Goal: Information Seeking & Learning: Learn about a topic

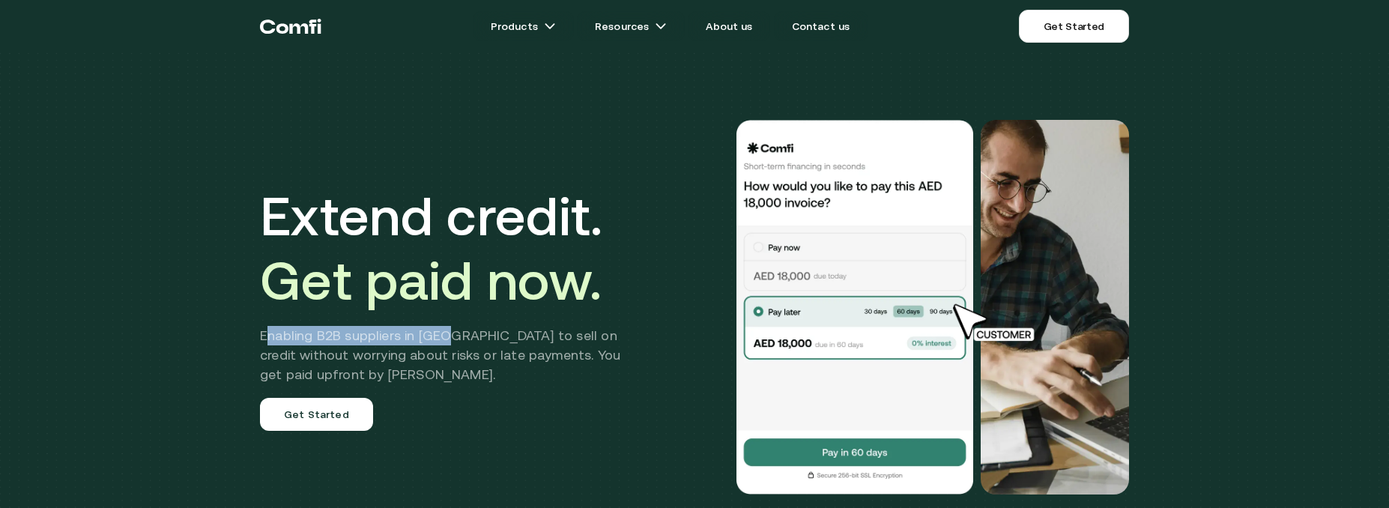
drag, startPoint x: 274, startPoint y: 327, endPoint x: 459, endPoint y: 339, distance: 184.7
click at [459, 339] on h2 "Enabling B2B suppliers in [GEOGRAPHIC_DATA] to sell on credit without worrying …" at bounding box center [451, 355] width 383 height 58
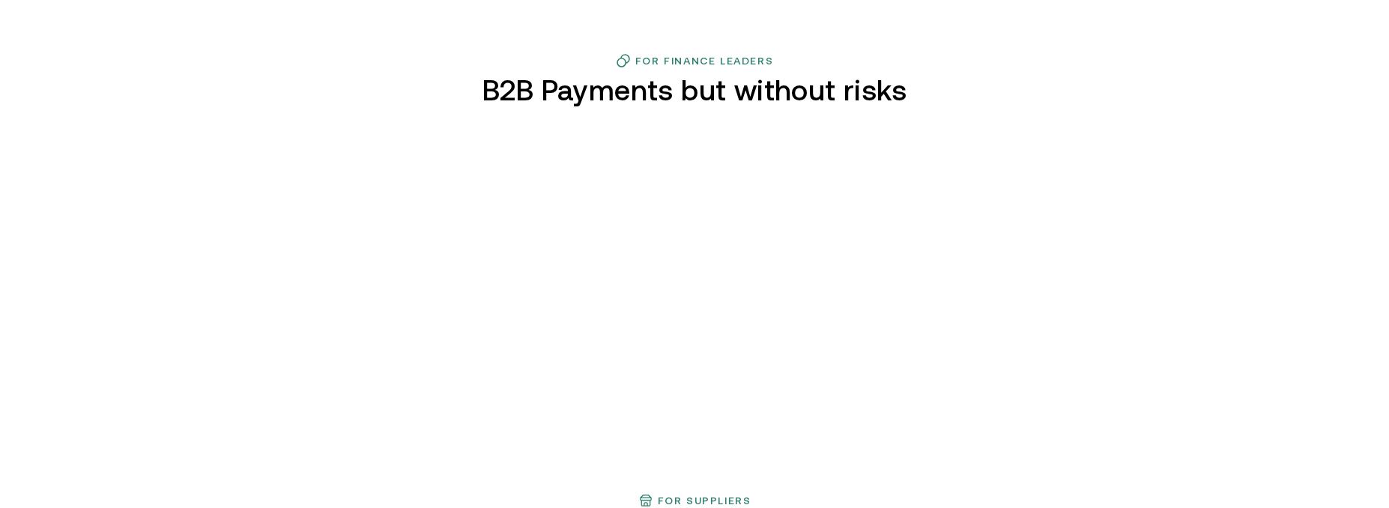
scroll to position [674, 0]
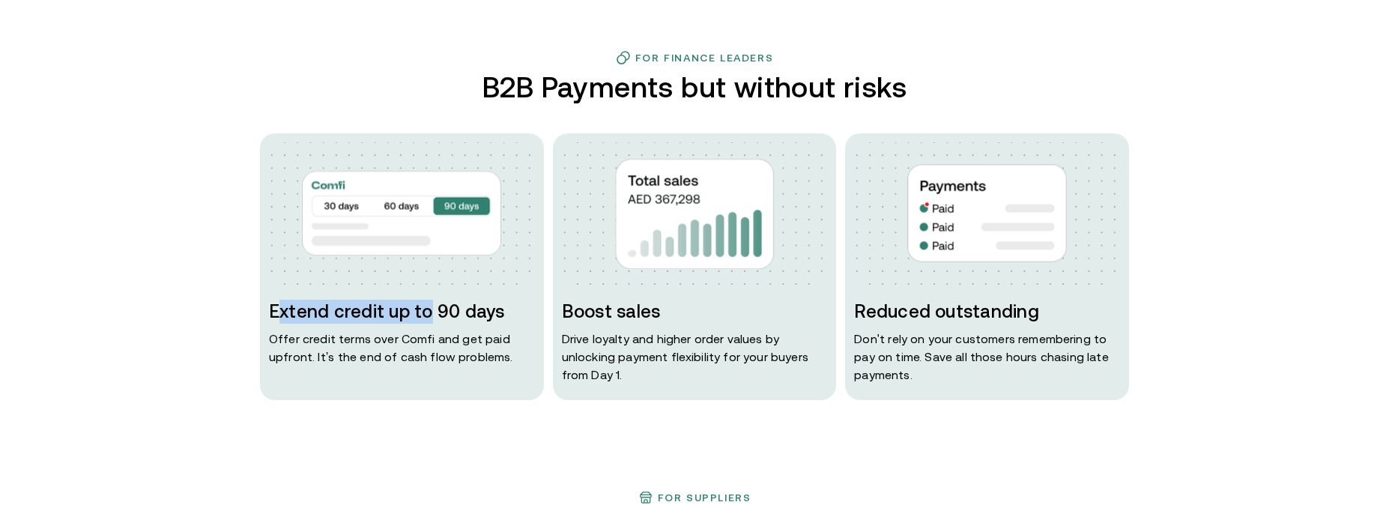
drag, startPoint x: 289, startPoint y: 306, endPoint x: 432, endPoint y: 314, distance: 143.3
click at [432, 314] on h3 "Extend credit up to 90 days" at bounding box center [402, 312] width 266 height 24
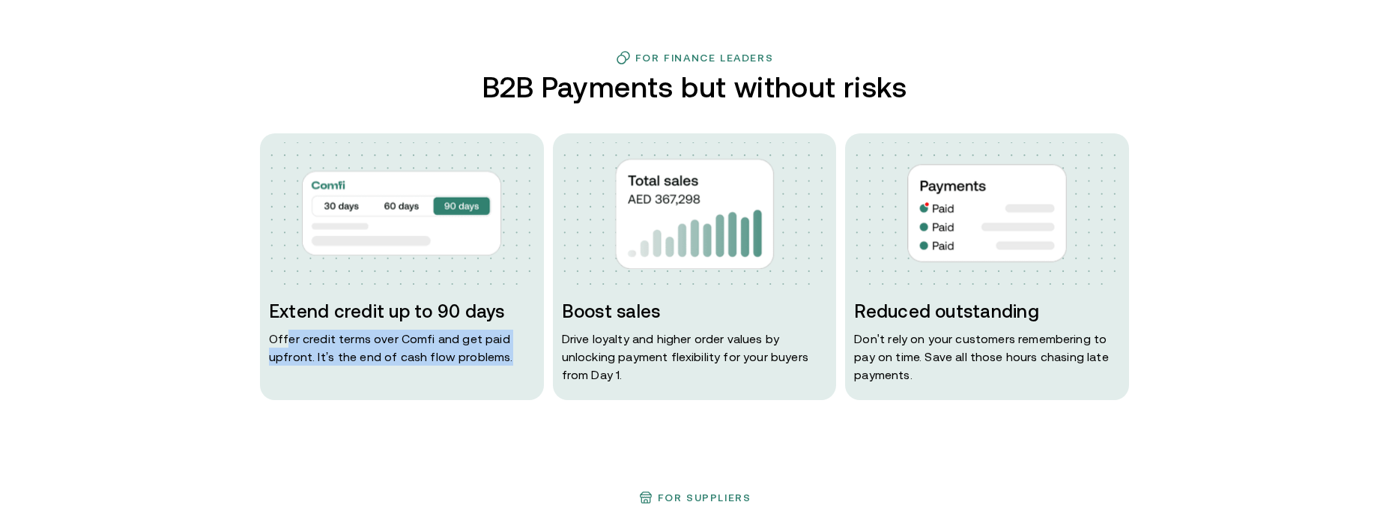
drag, startPoint x: 293, startPoint y: 337, endPoint x: 530, endPoint y: 363, distance: 238.1
click at [530, 363] on p "Offer credit terms over Comfi and get paid upfront. It’s the end of cash flow p…" at bounding box center [402, 348] width 266 height 36
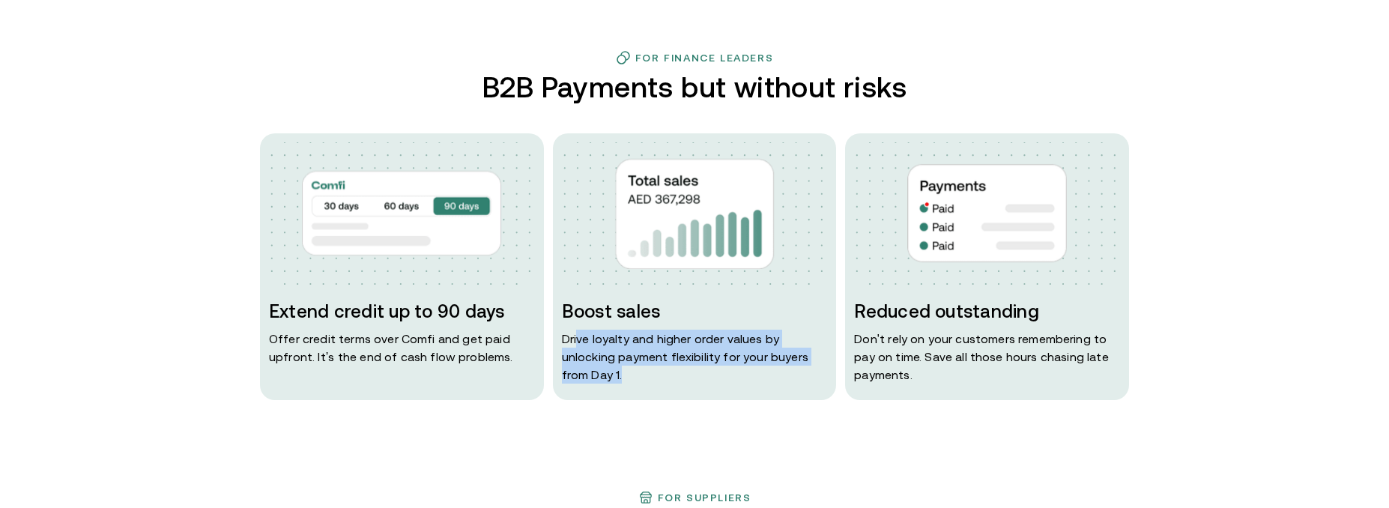
drag, startPoint x: 582, startPoint y: 331, endPoint x: 790, endPoint y: 384, distance: 214.1
click at [790, 384] on div "Boost sales Drive loyalty and higher order values by unlocking payment flexibil…" at bounding box center [695, 266] width 284 height 267
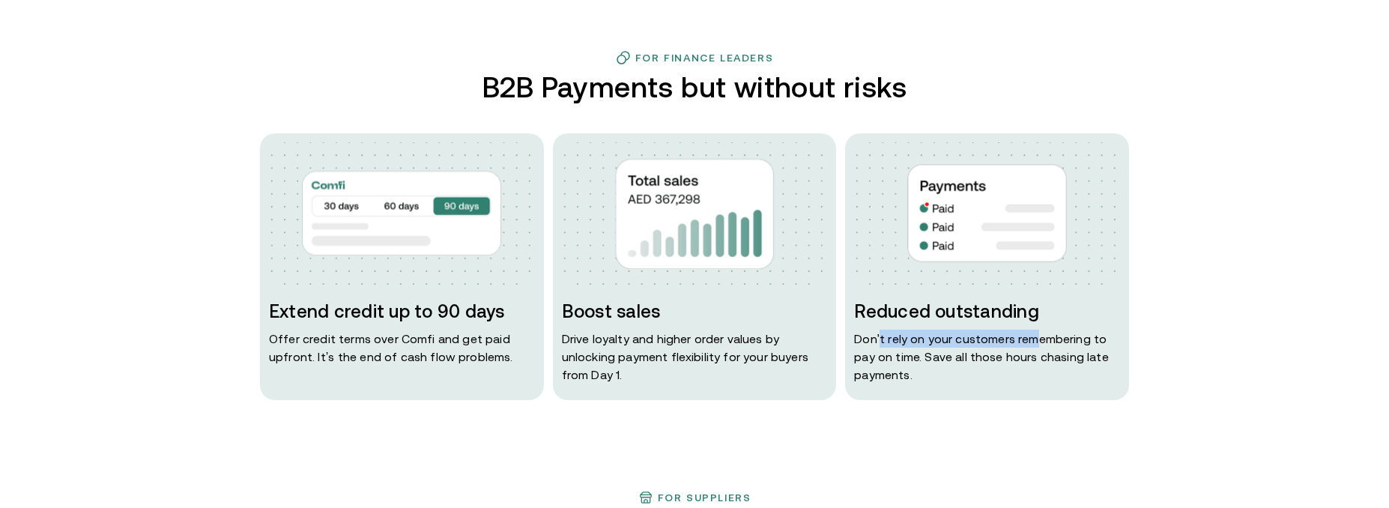
drag, startPoint x: 910, startPoint y: 336, endPoint x: 1036, endPoint y: 343, distance: 126.1
click at [1036, 343] on p "Don ' t rely on your customers remembering to pay on time. Save all those hours…" at bounding box center [987, 357] width 266 height 54
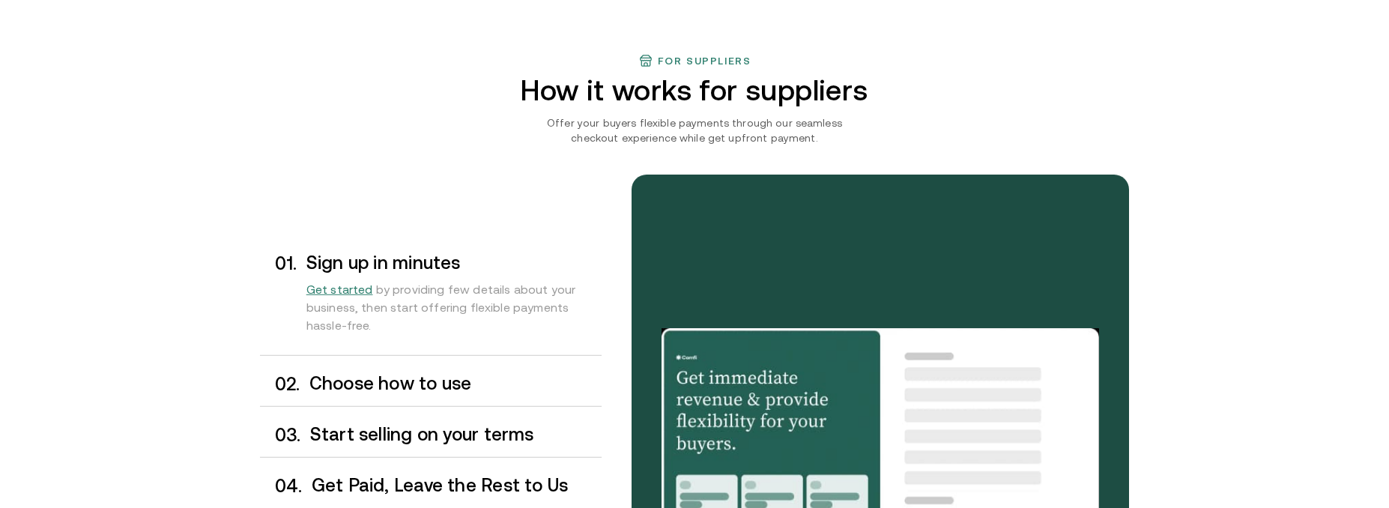
scroll to position [1274, 0]
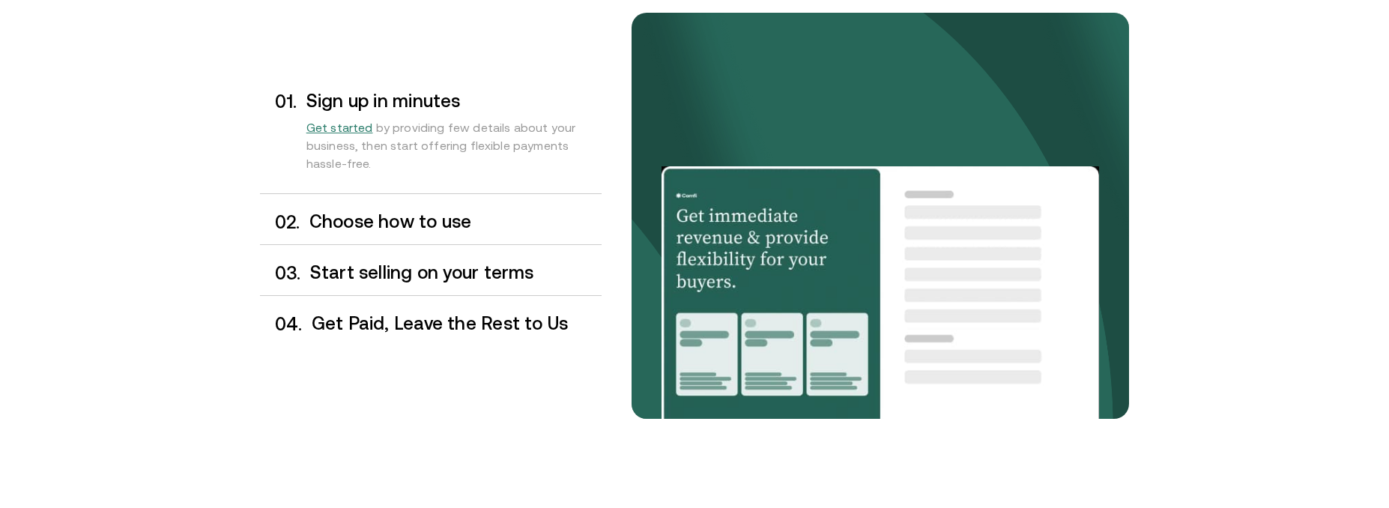
click at [367, 219] on h3 "Choose how to use" at bounding box center [455, 221] width 292 height 19
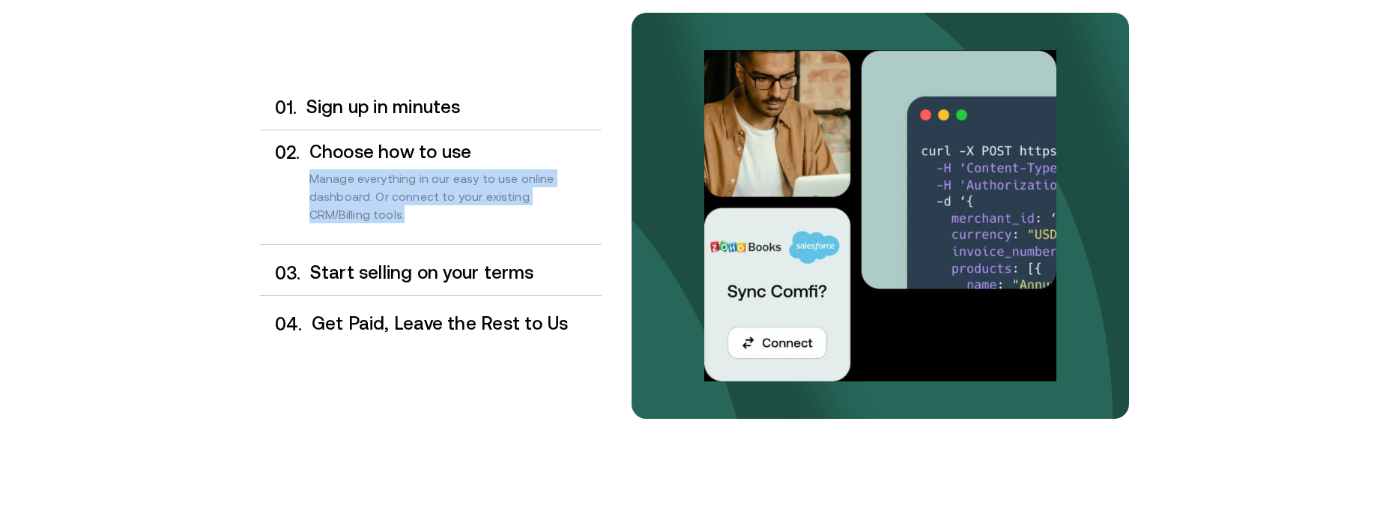
drag, startPoint x: 315, startPoint y: 178, endPoint x: 507, endPoint y: 226, distance: 198.3
click at [507, 226] on div "Manage everything in our easy to use online dashboard. Or connect to your exist…" at bounding box center [455, 200] width 292 height 76
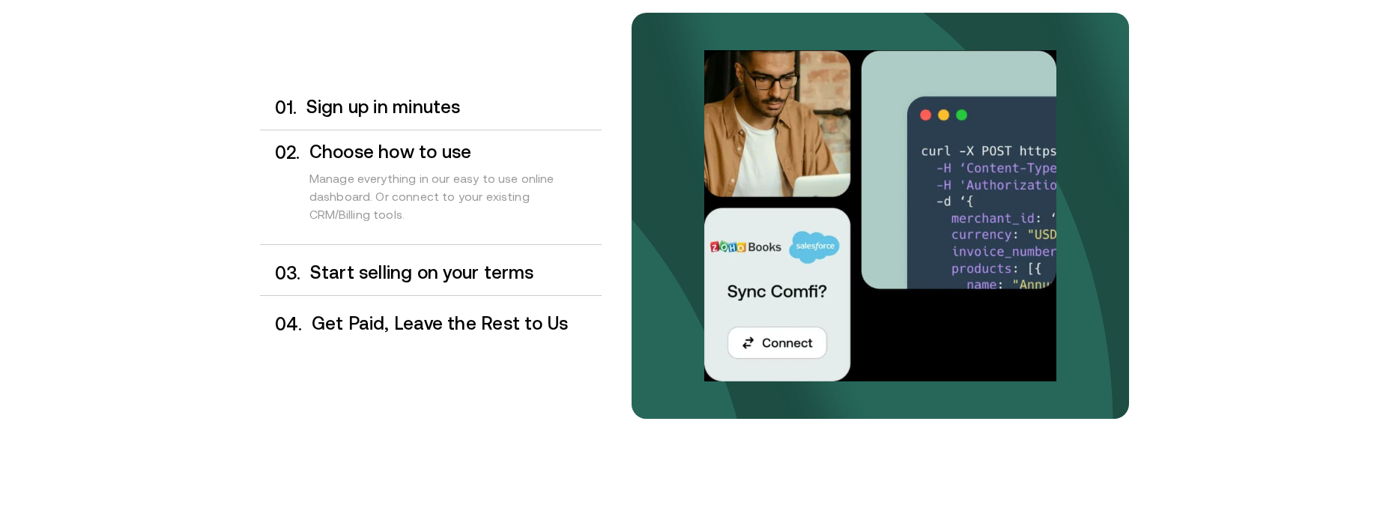
click at [367, 273] on h3 "Start selling on your terms" at bounding box center [455, 272] width 291 height 19
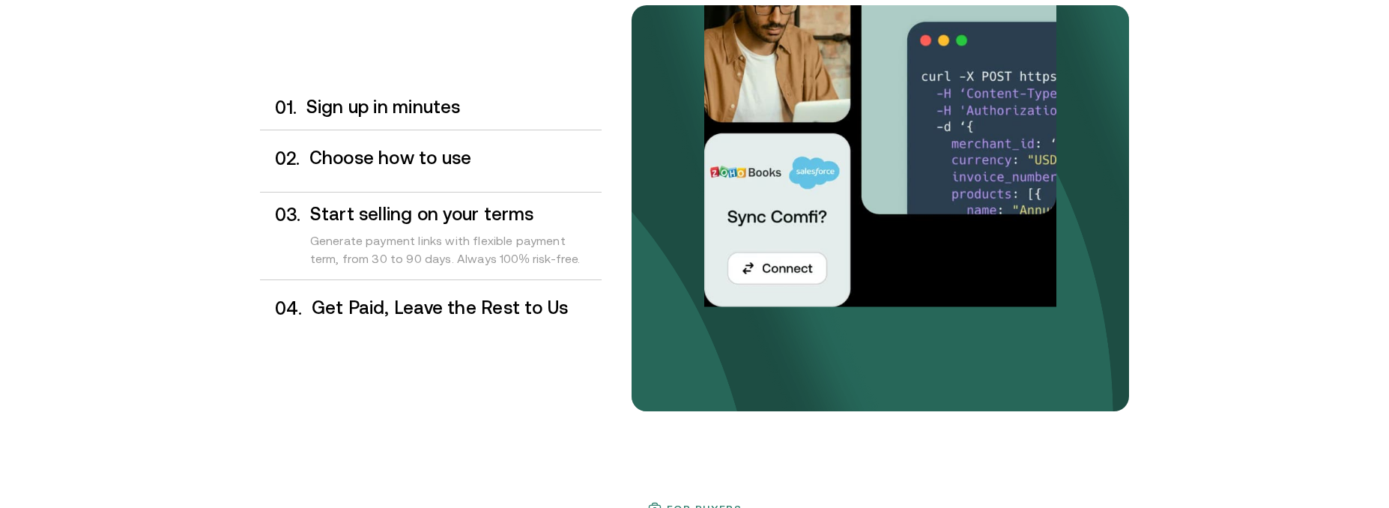
scroll to position [1283, 0]
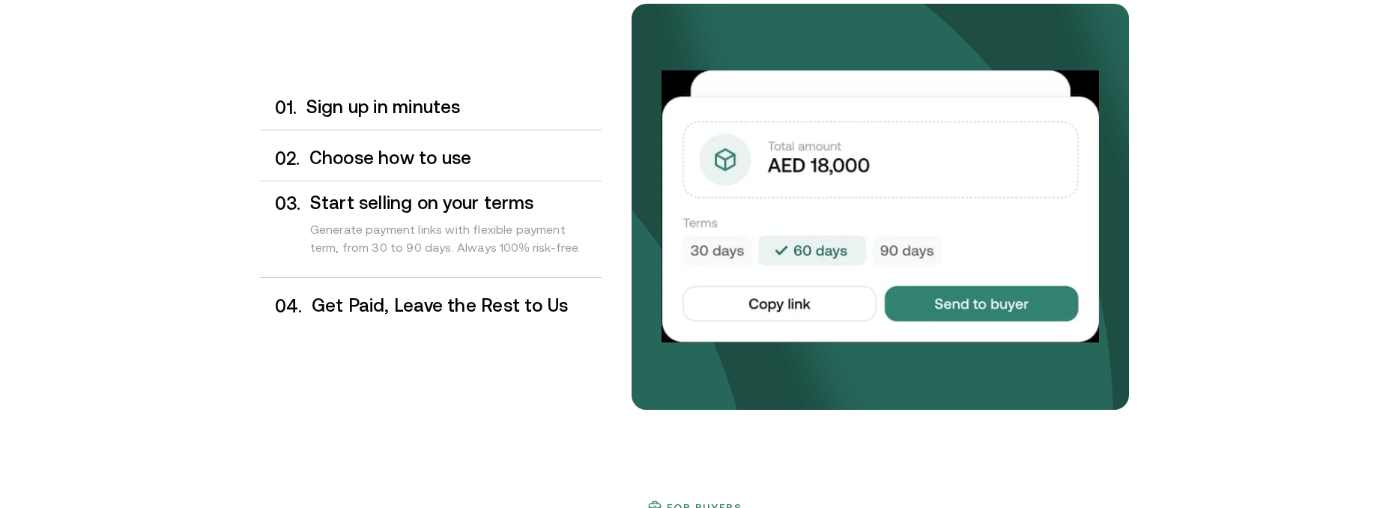
click at [375, 306] on h3 "Get Paid, Leave the Rest to Us" at bounding box center [457, 305] width 290 height 19
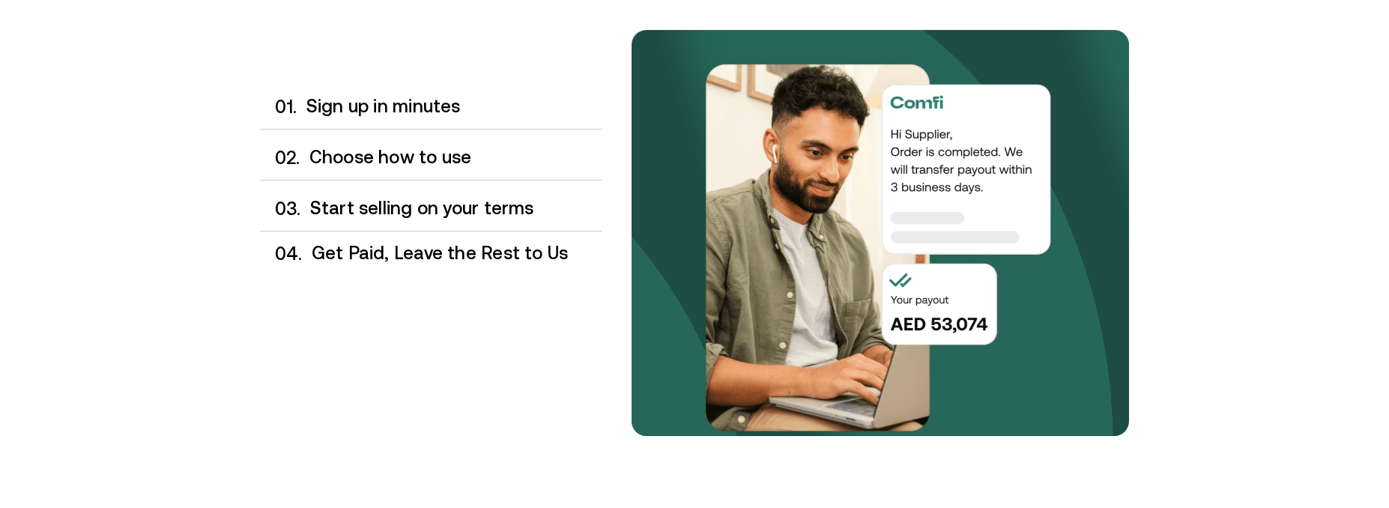
scroll to position [1256, 0]
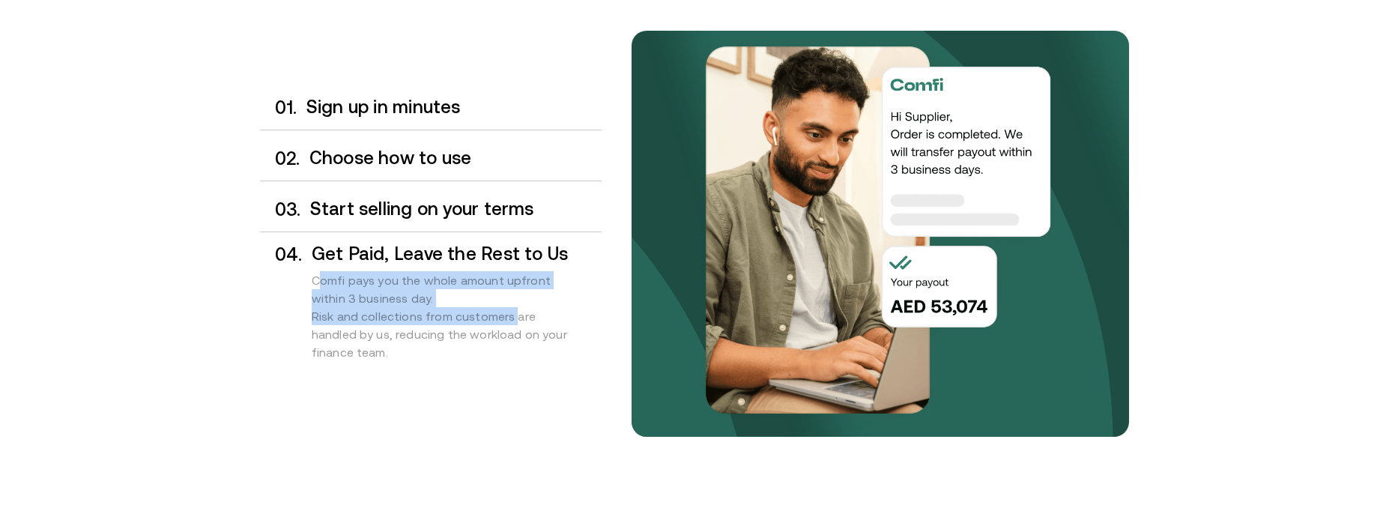
drag, startPoint x: 321, startPoint y: 281, endPoint x: 519, endPoint y: 312, distance: 201.0
click at [519, 312] on div "Comfi pays you the whole amount upfront within 3 business day. Risk and collect…" at bounding box center [457, 320] width 290 height 112
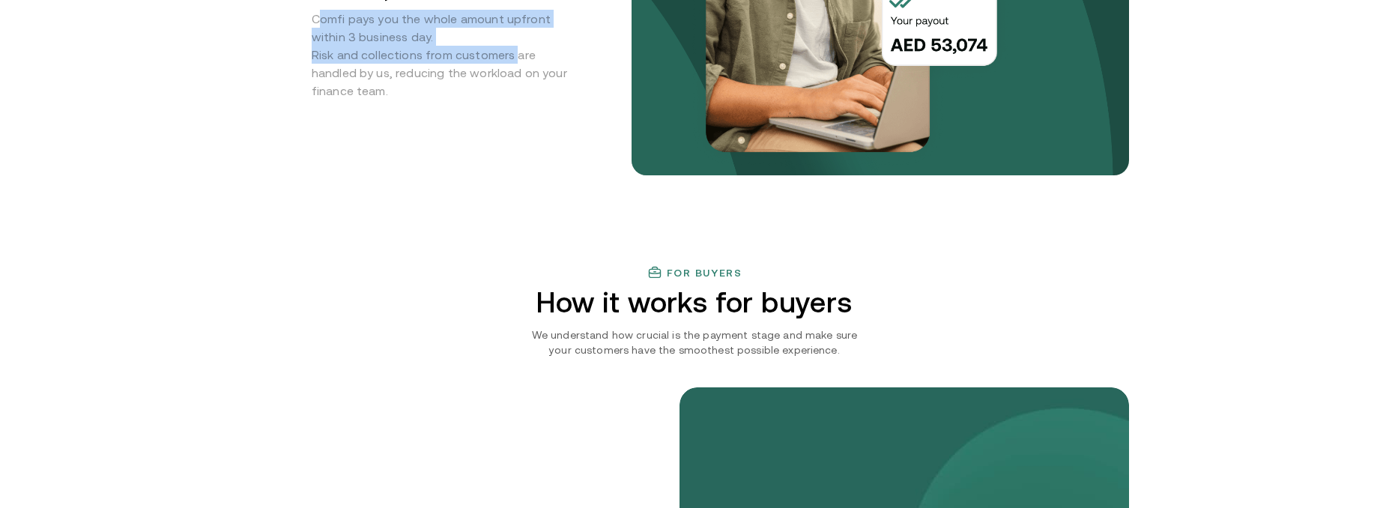
scroll to position [1780, 0]
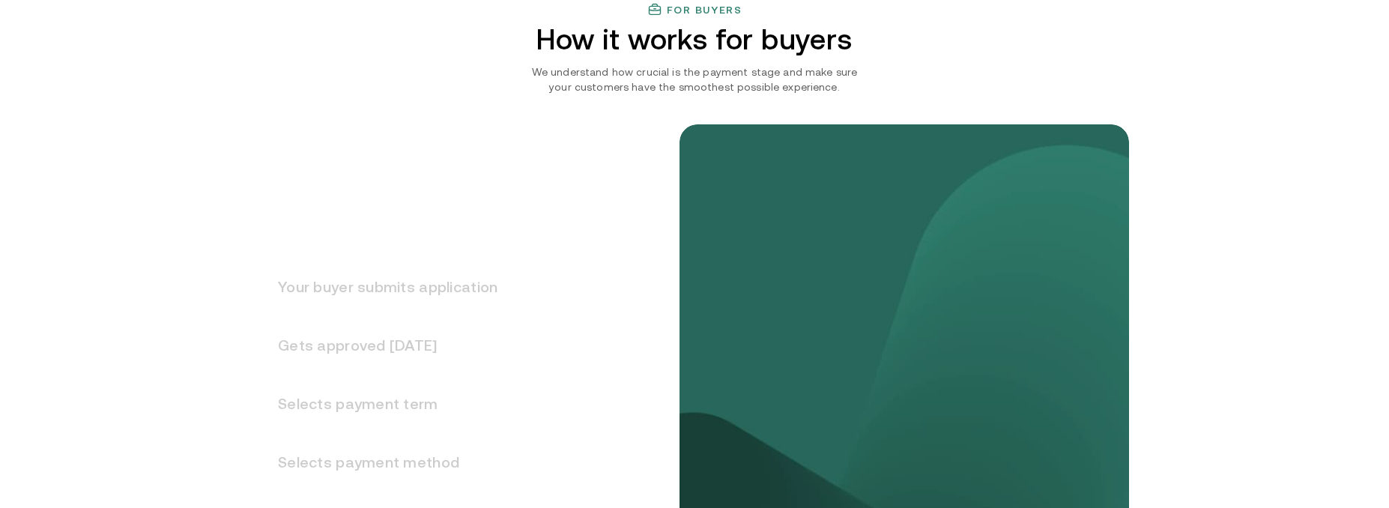
click at [373, 285] on h3 "Your buyer submits application" at bounding box center [379, 287] width 238 height 58
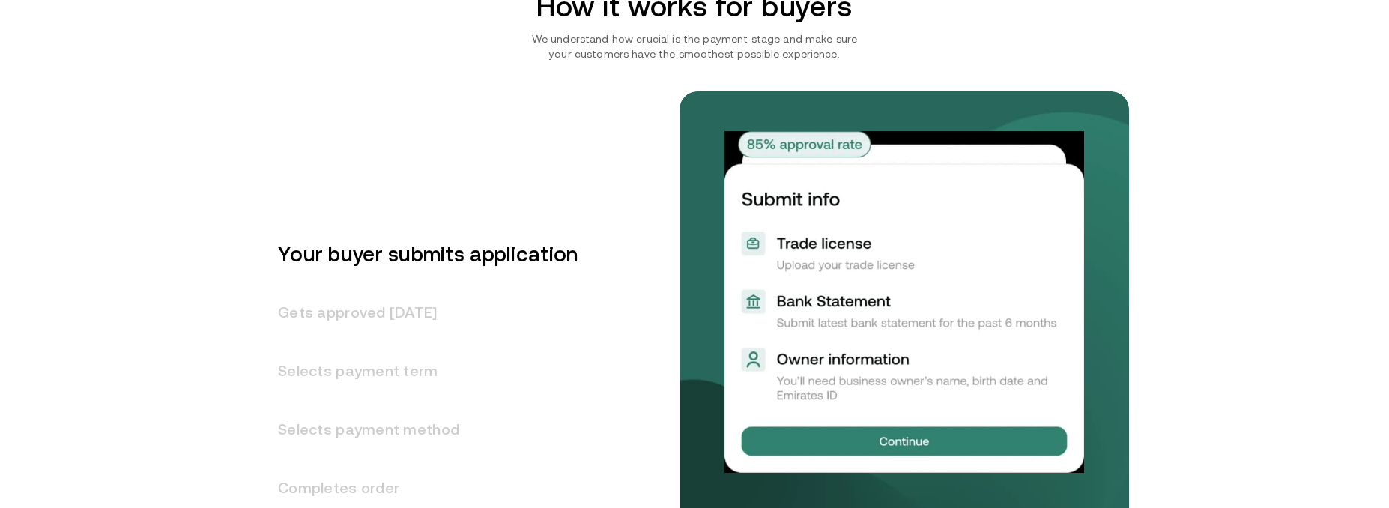
click at [368, 310] on h3 "Gets approved [DATE]" at bounding box center [419, 312] width 318 height 58
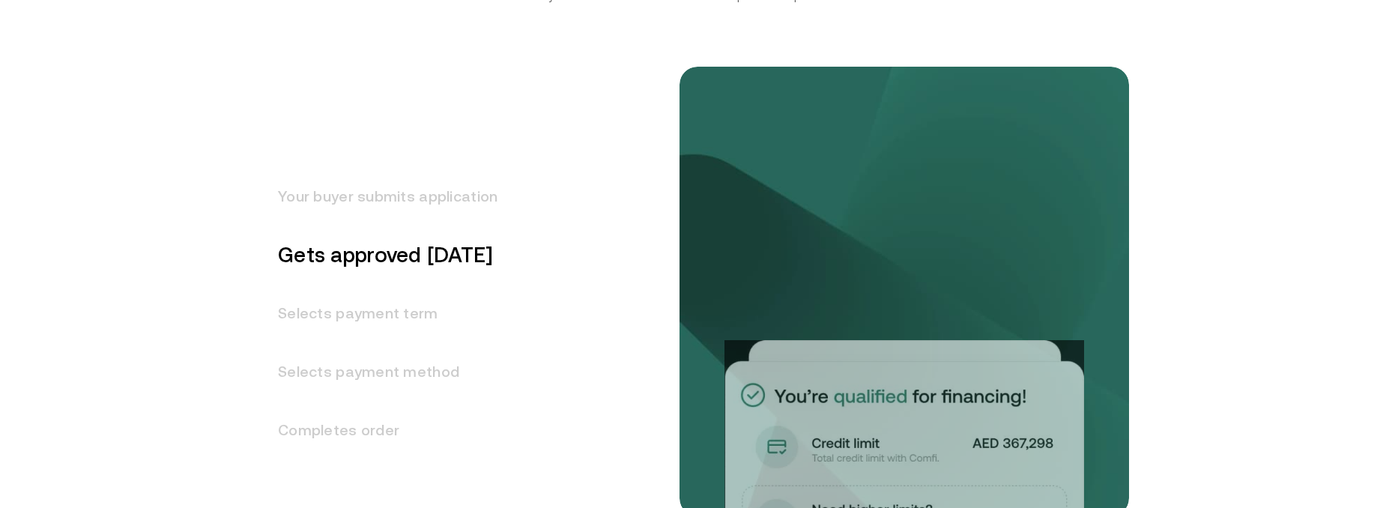
scroll to position [1872, 0]
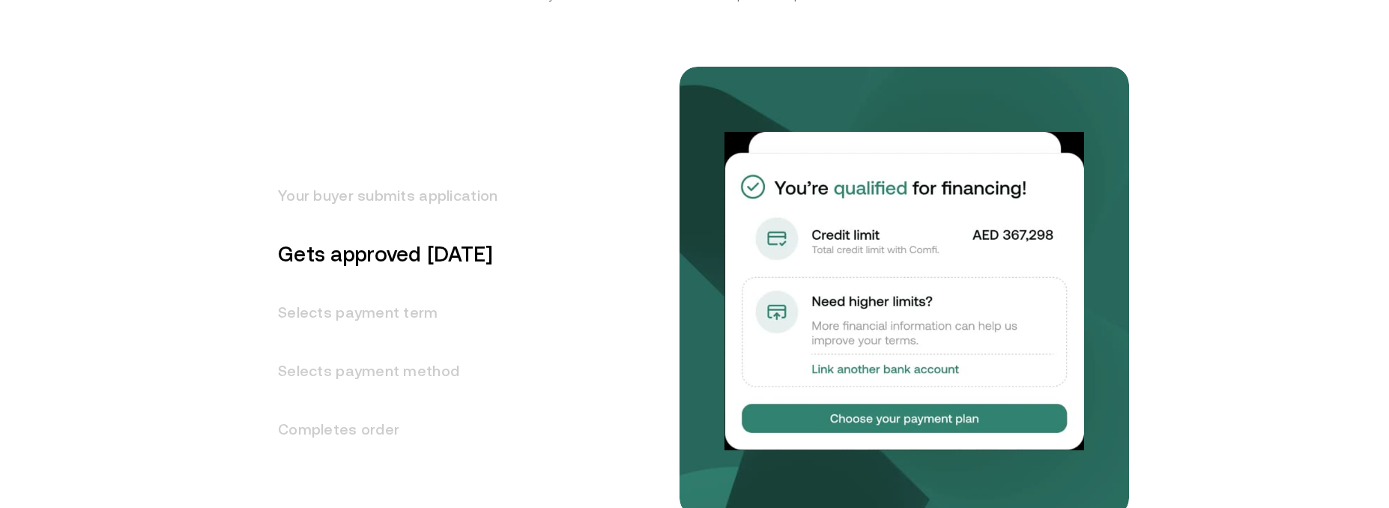
click at [318, 193] on h3 "Your buyer submits application" at bounding box center [379, 195] width 238 height 58
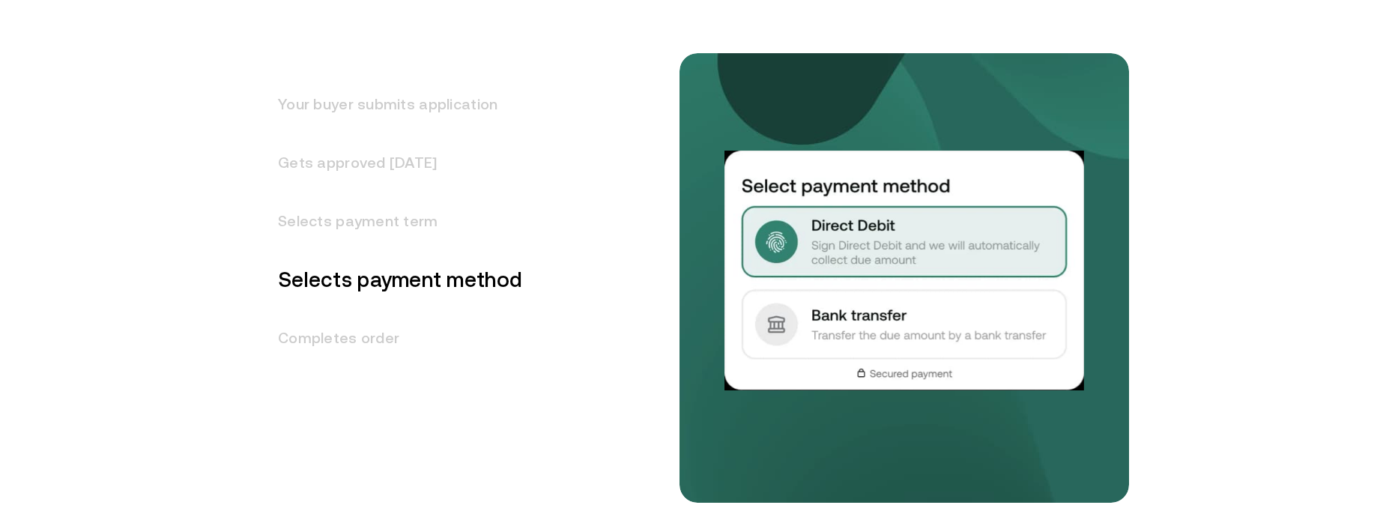
click at [324, 224] on h3 "Selects payment term" at bounding box center [391, 221] width 262 height 58
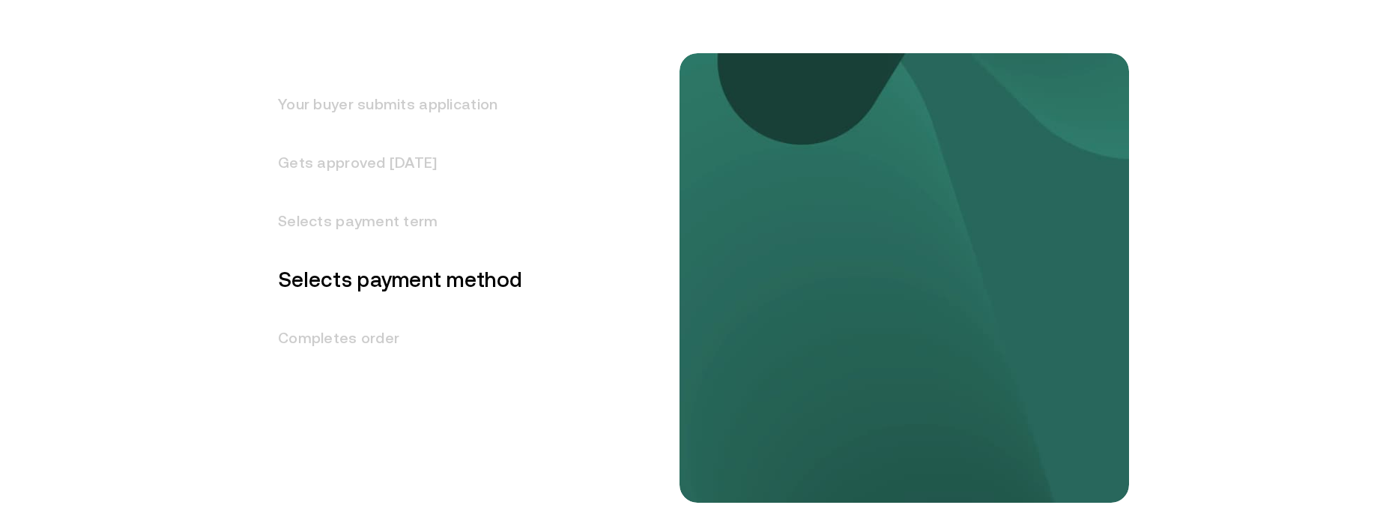
scroll to position [1930, 0]
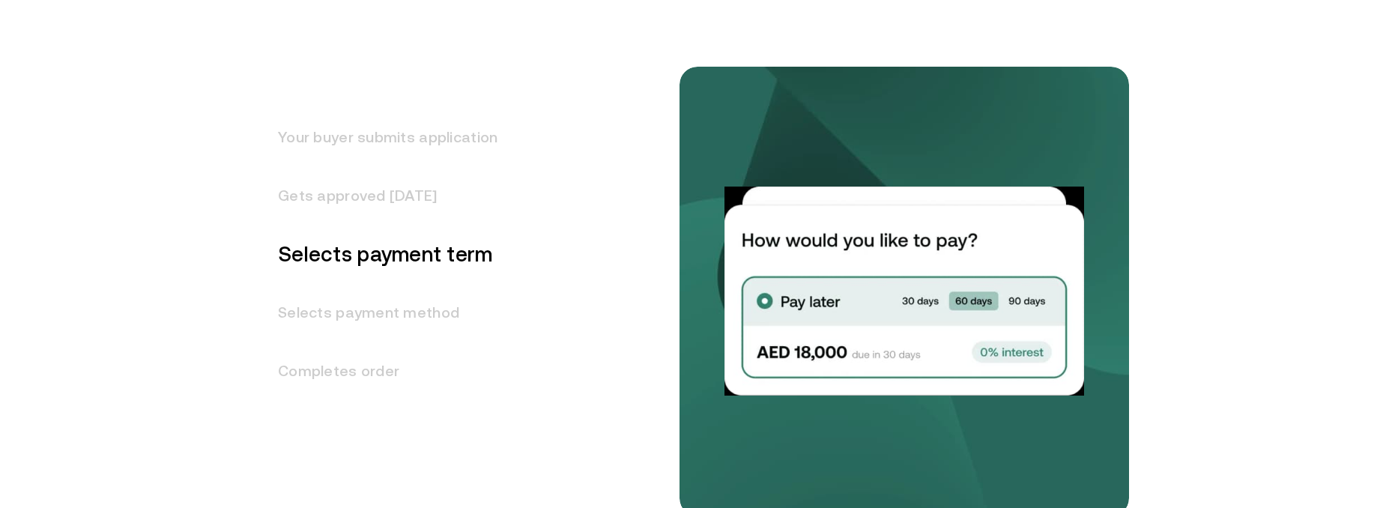
click at [386, 307] on h3 "Selects payment method" at bounding box center [379, 312] width 238 height 58
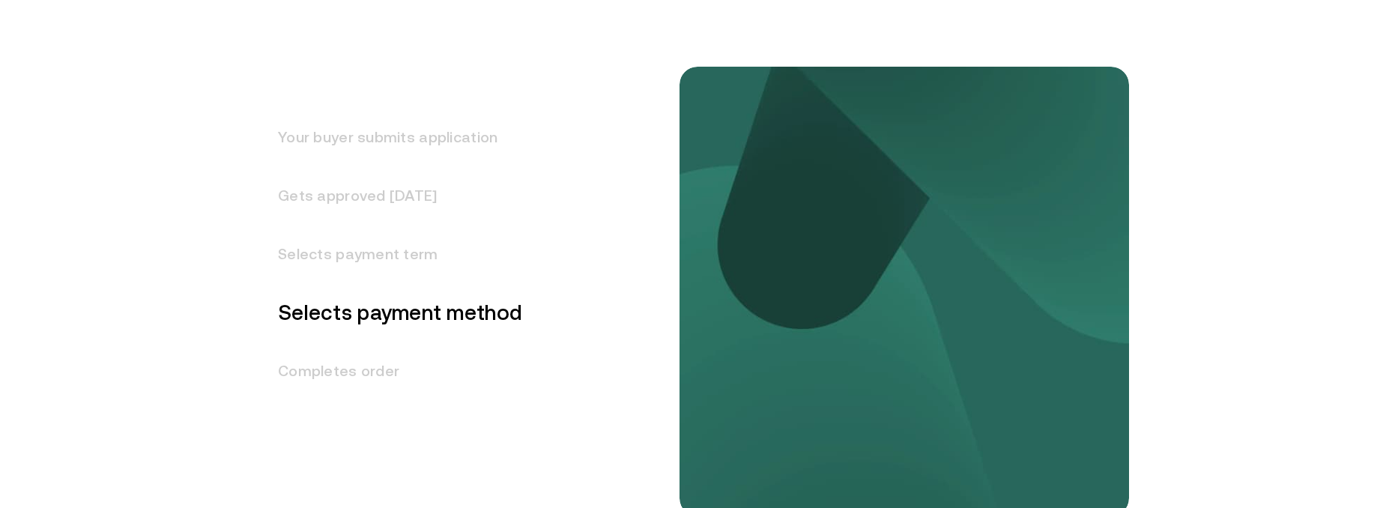
scroll to position [1989, 0]
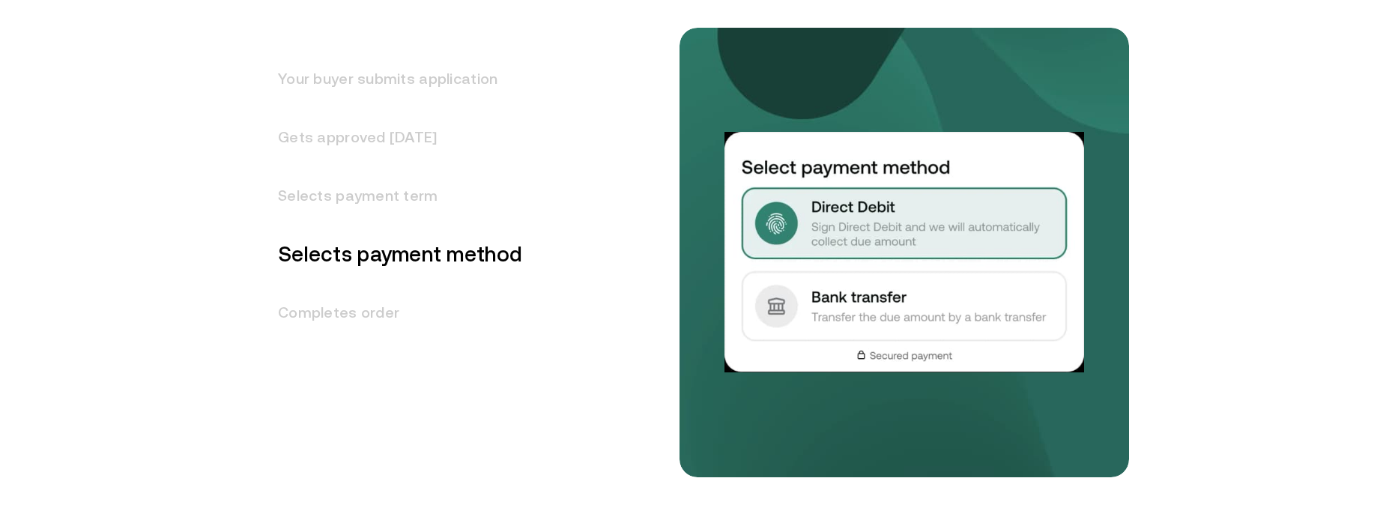
click at [330, 318] on h3 "Completes order" at bounding box center [391, 312] width 262 height 58
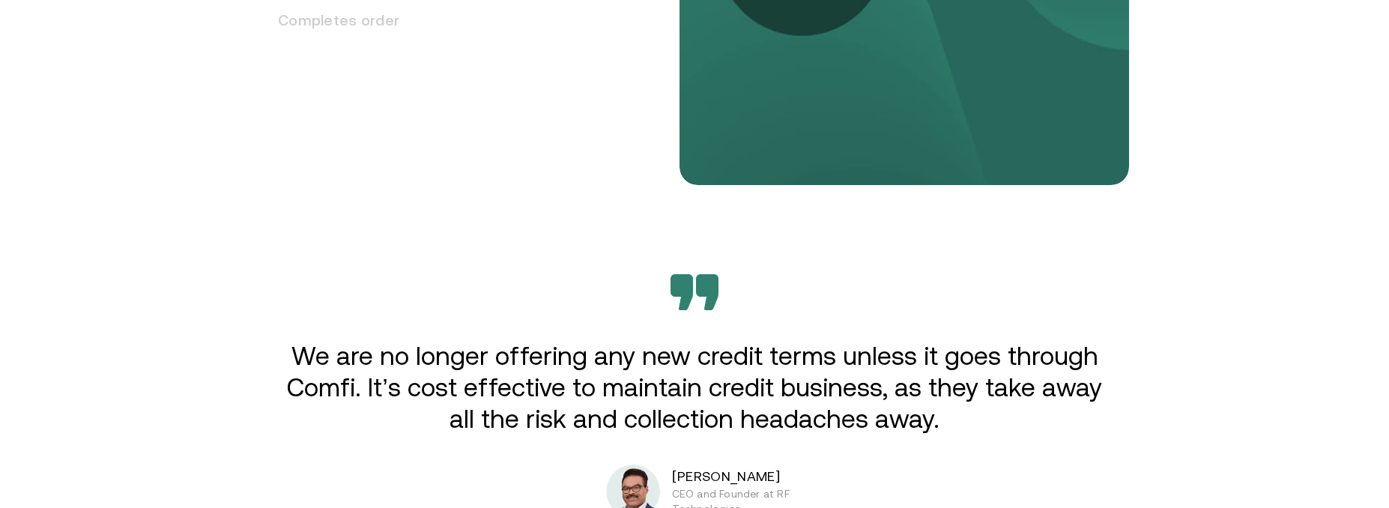
scroll to position [2422, 0]
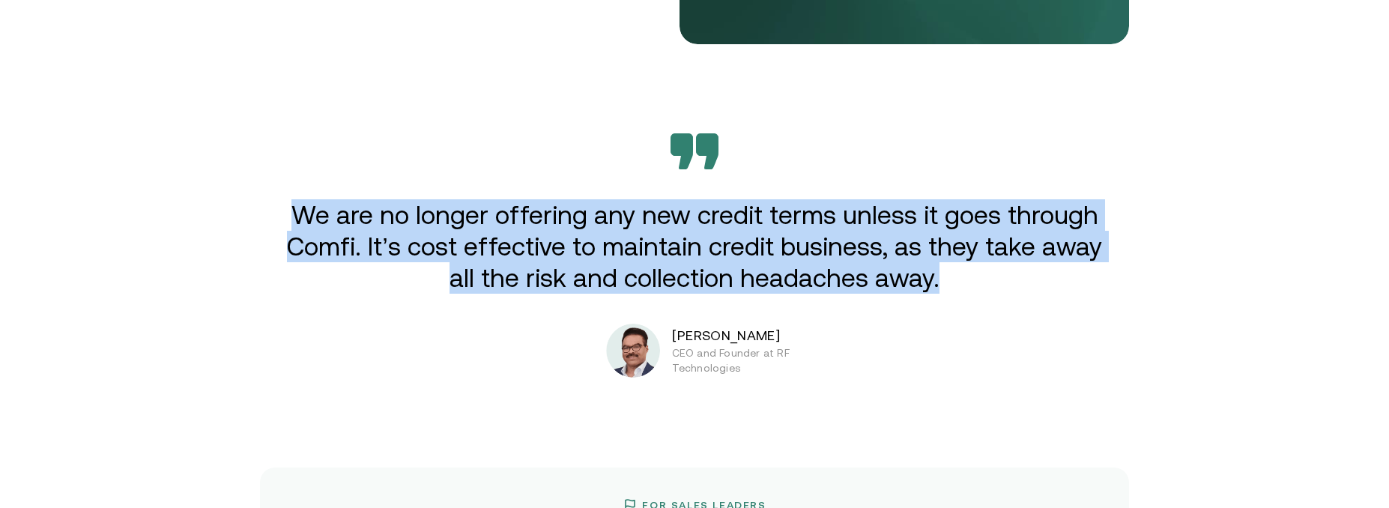
drag, startPoint x: 315, startPoint y: 210, endPoint x: 977, endPoint y: 300, distance: 667.7
click at [977, 300] on div "We are no longer offering any new credit terms unless it goes through Comfi. It…" at bounding box center [694, 255] width 899 height 244
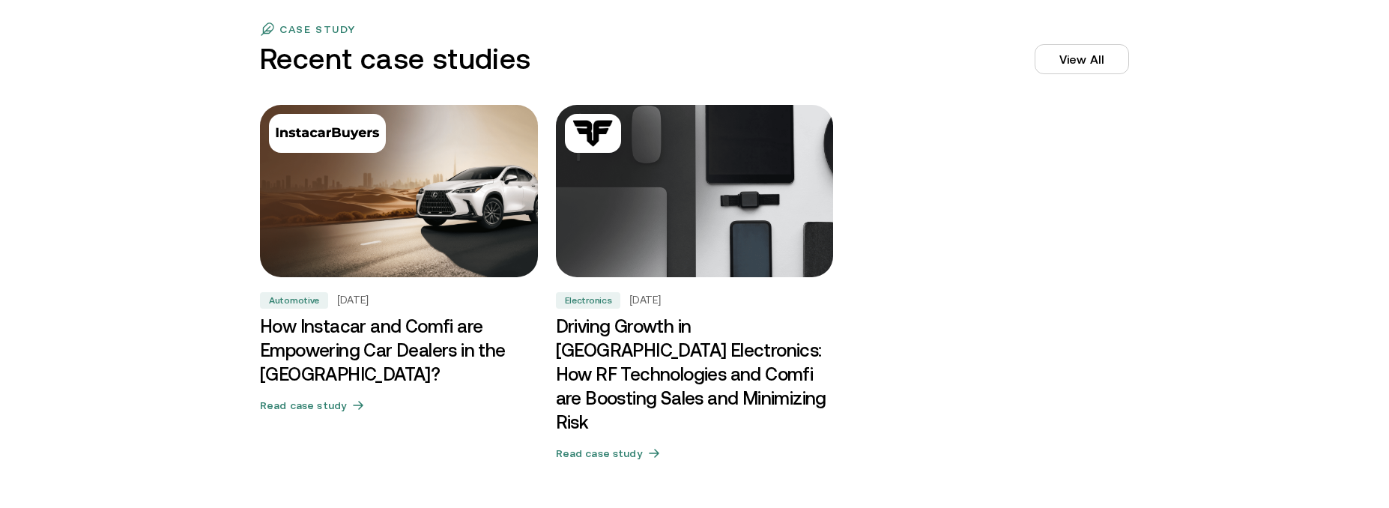
scroll to position [5415, 0]
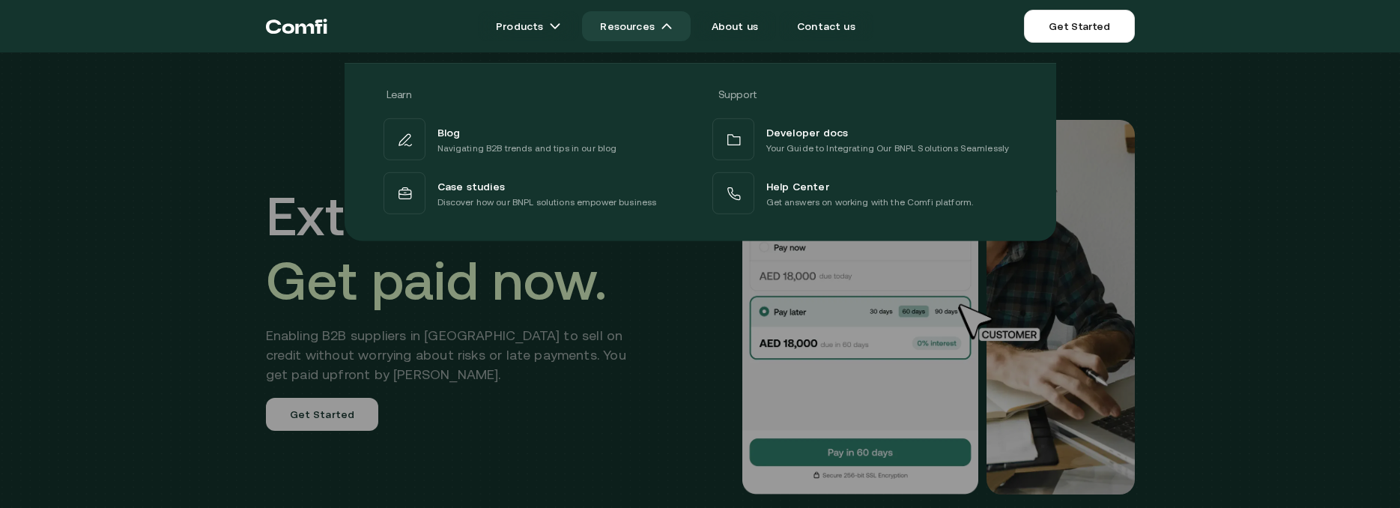
click at [640, 26] on link "Resources" at bounding box center [636, 26] width 108 height 30
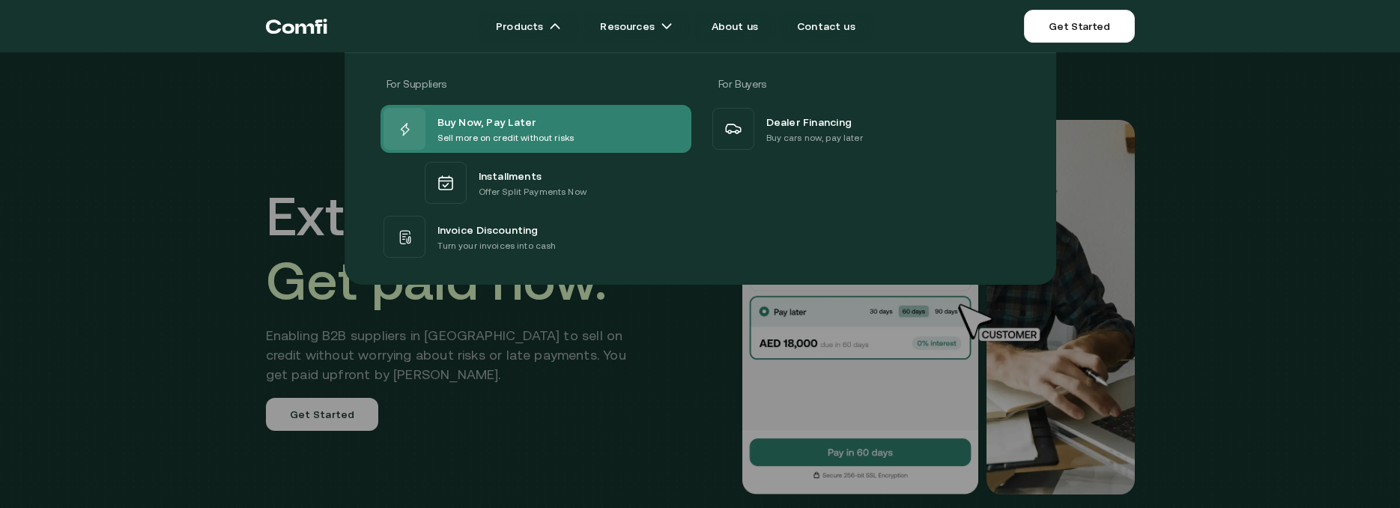
click at [512, 127] on span "Buy Now, Pay Later" at bounding box center [487, 121] width 99 height 18
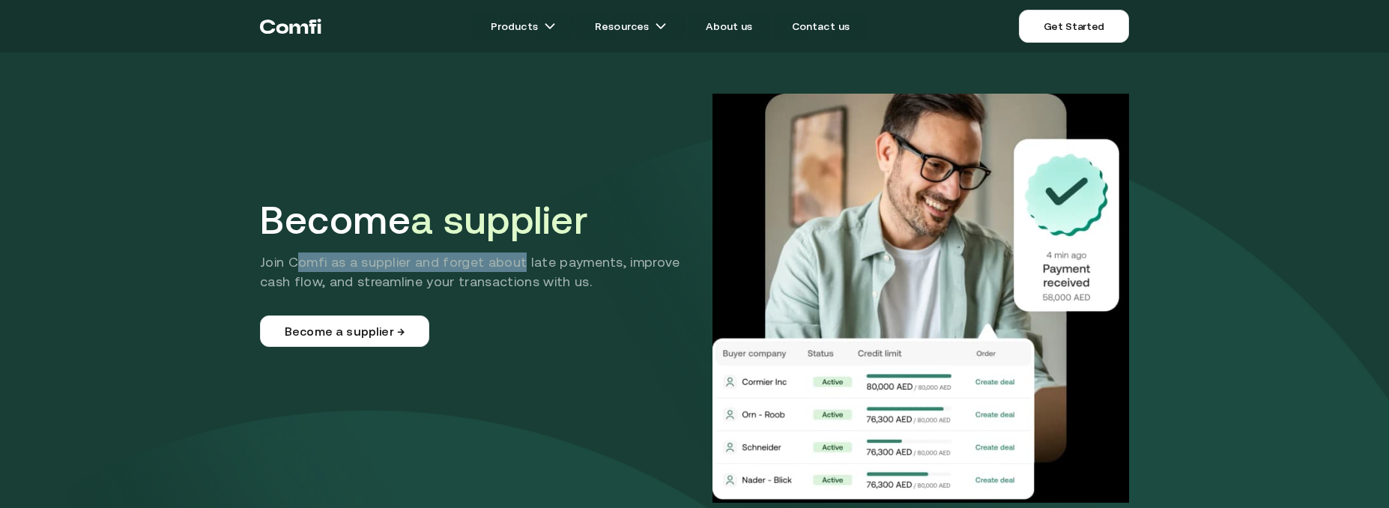
drag, startPoint x: 300, startPoint y: 255, endPoint x: 523, endPoint y: 253, distance: 223.3
click at [523, 253] on p "Join Comfi as a supplier and forget about late payments, improve cash flow, and…" at bounding box center [479, 272] width 439 height 39
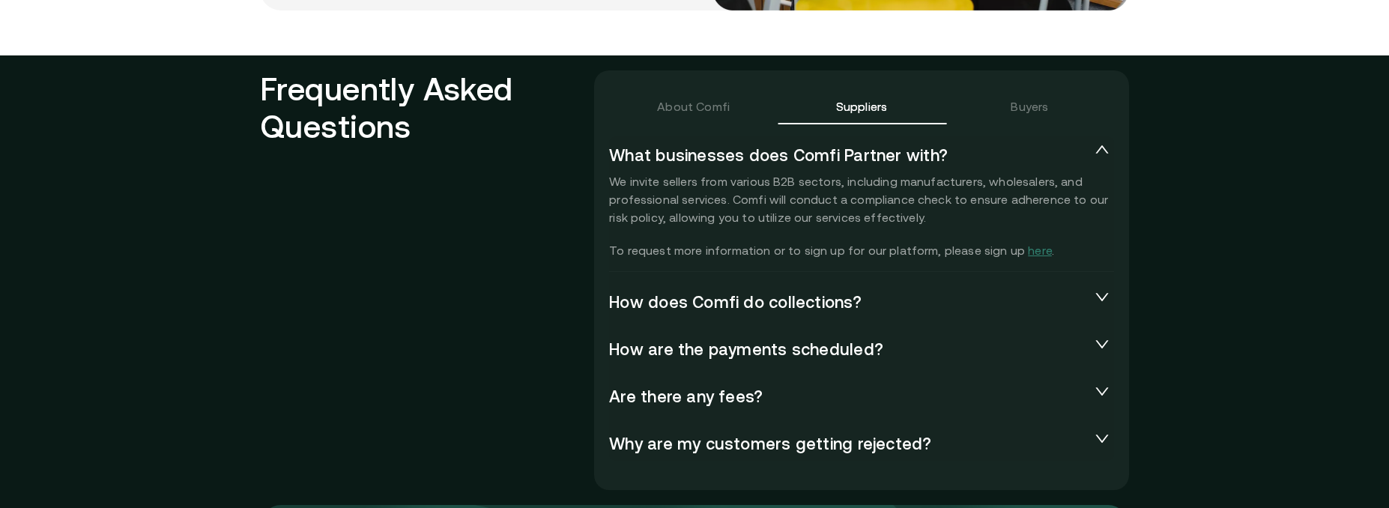
scroll to position [3297, 0]
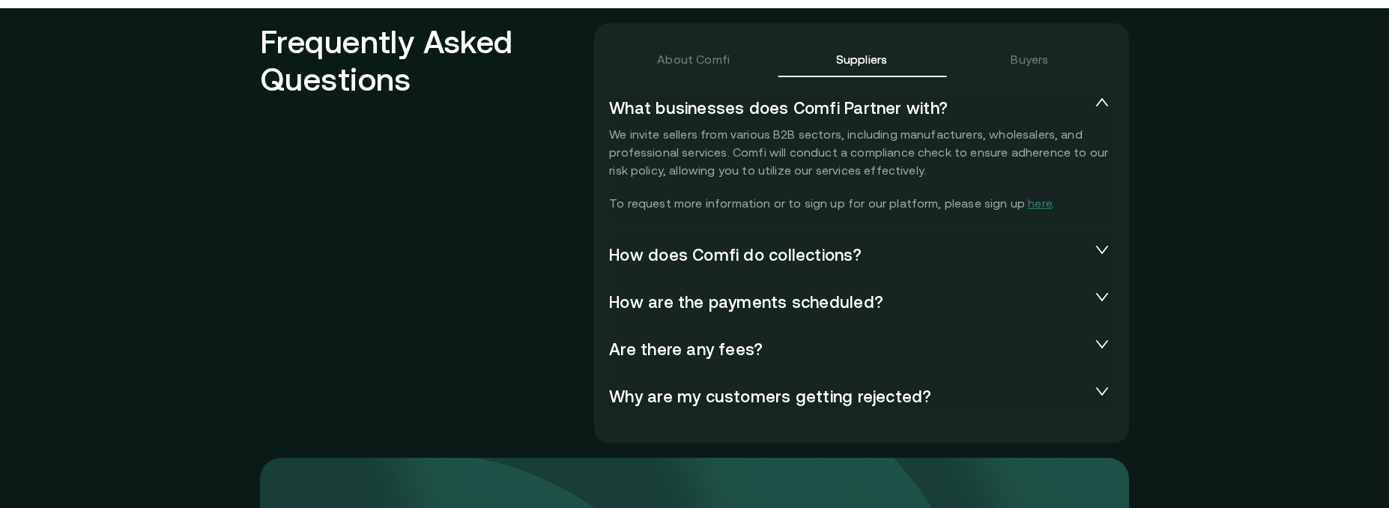
click at [1104, 250] on icon "collapsed" at bounding box center [1102, 249] width 15 height 15
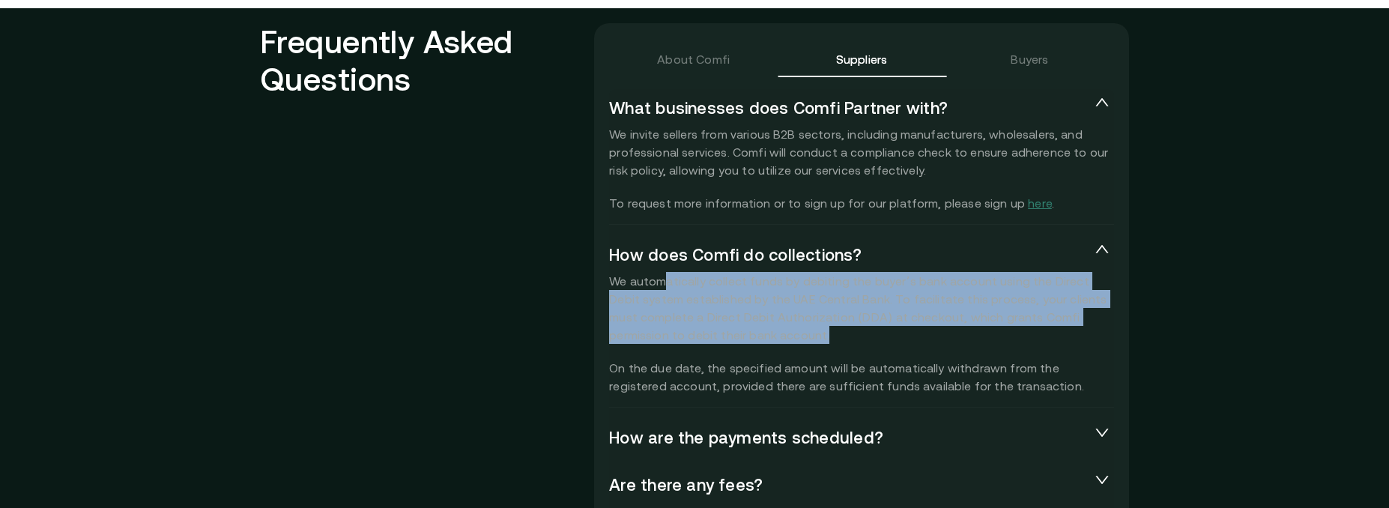
drag, startPoint x: 871, startPoint y: 280, endPoint x: 828, endPoint y: 327, distance: 64.2
click at [830, 331] on p "We automatically collect funds by debiting the buyer’s bank account using the D…" at bounding box center [861, 333] width 505 height 123
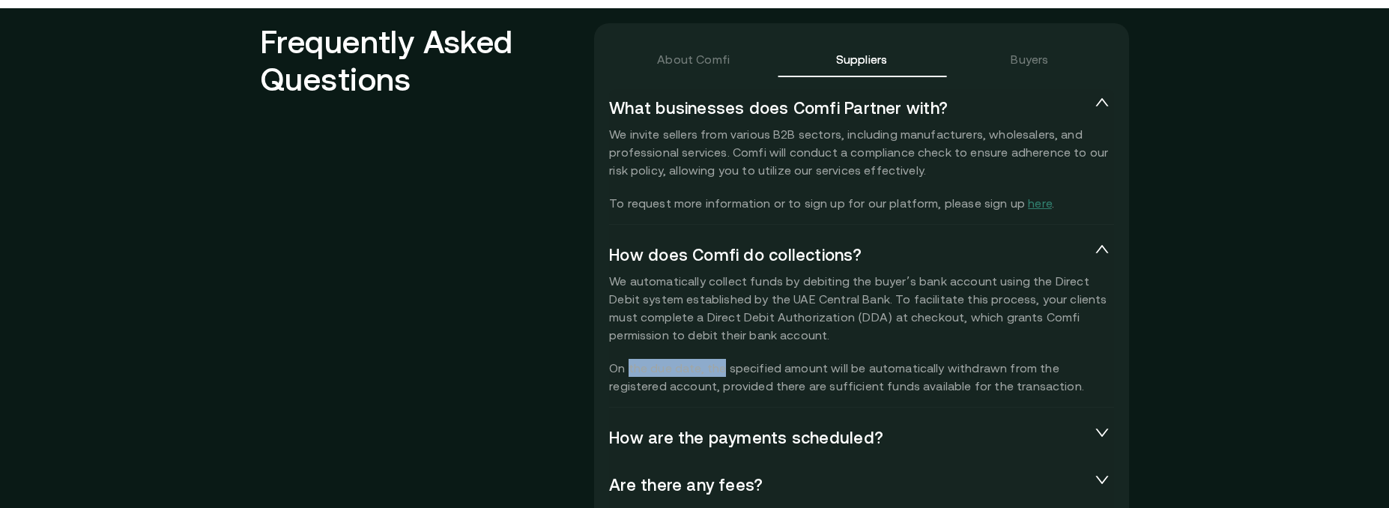
drag, startPoint x: 633, startPoint y: 366, endPoint x: 728, endPoint y: 365, distance: 94.4
click at [728, 365] on p "We automatically collect funds by debiting the buyer’s bank account using the D…" at bounding box center [861, 333] width 505 height 123
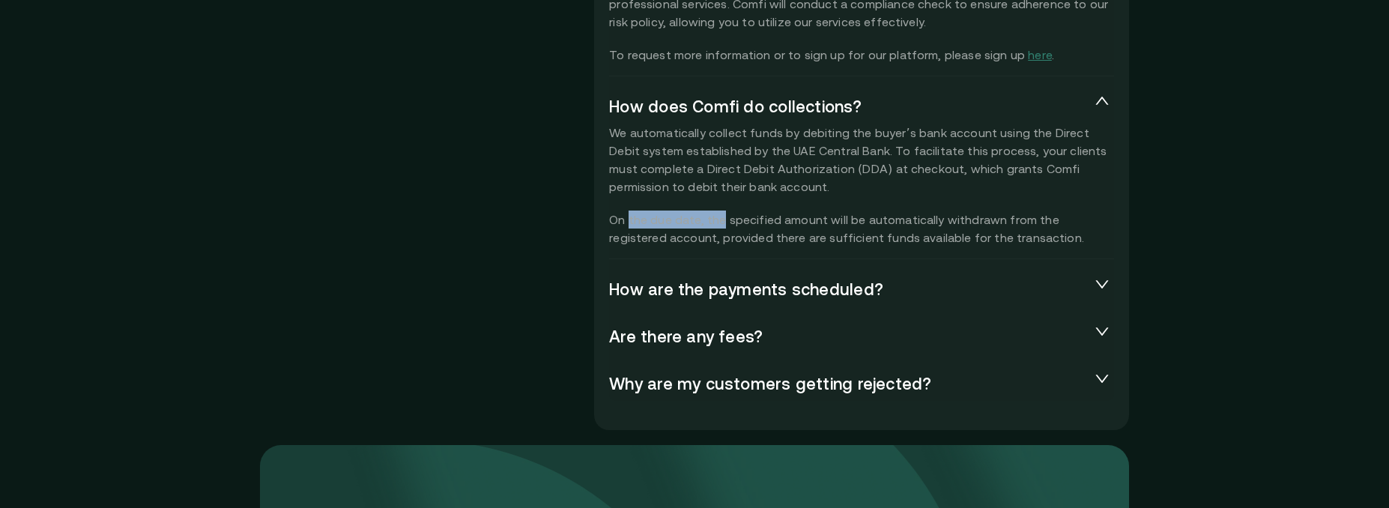
scroll to position [3597, 0]
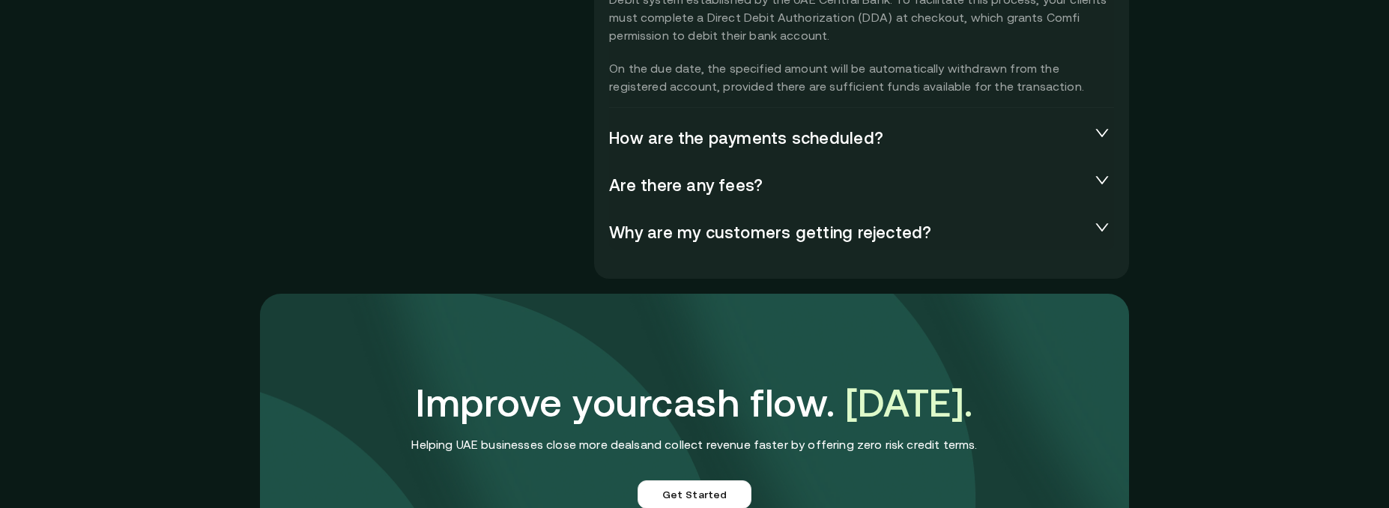
click at [778, 138] on span "How are the payments scheduled?" at bounding box center [849, 137] width 481 height 18
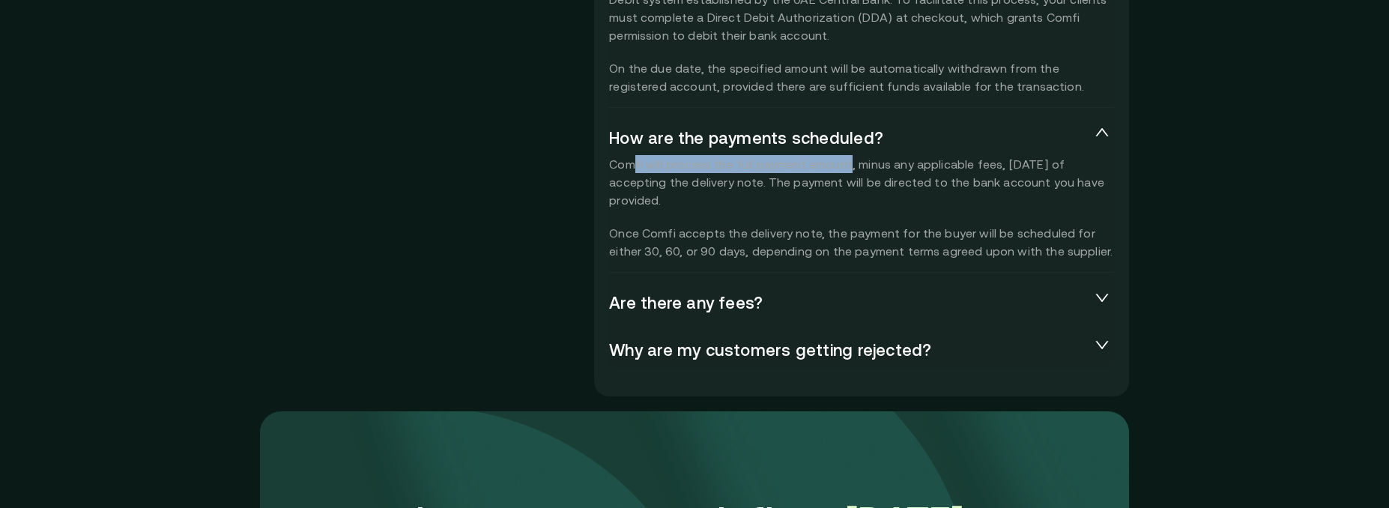
drag, startPoint x: 638, startPoint y: 163, endPoint x: 849, endPoint y: 164, distance: 211.3
click at [849, 164] on p "Comfi will process the full payment amount, minus any applicable fees, within f…" at bounding box center [861, 207] width 505 height 105
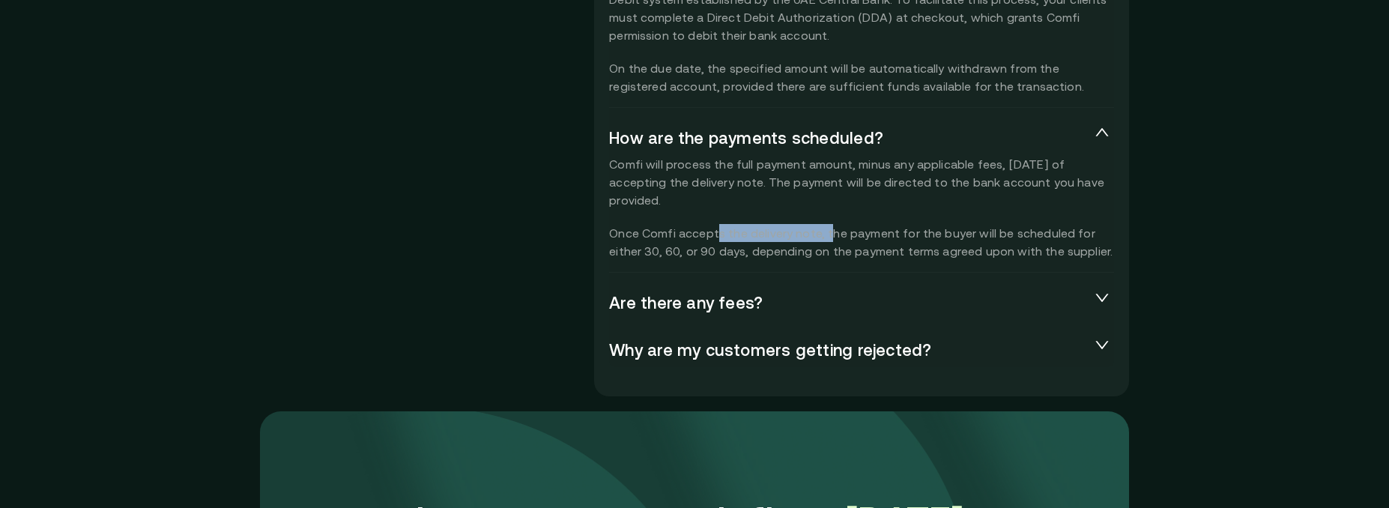
drag, startPoint x: 723, startPoint y: 231, endPoint x: 829, endPoint y: 232, distance: 105.7
click at [829, 232] on p "Comfi will process the full payment amount, minus any applicable fees, within f…" at bounding box center [861, 207] width 505 height 105
drag, startPoint x: 874, startPoint y: 235, endPoint x: 1047, endPoint y: 235, distance: 173.1
click at [1047, 235] on p "Comfi will process the full payment amount, minus any applicable fees, within f…" at bounding box center [861, 207] width 505 height 105
click at [722, 302] on span "Are there any fees?" at bounding box center [849, 302] width 481 height 18
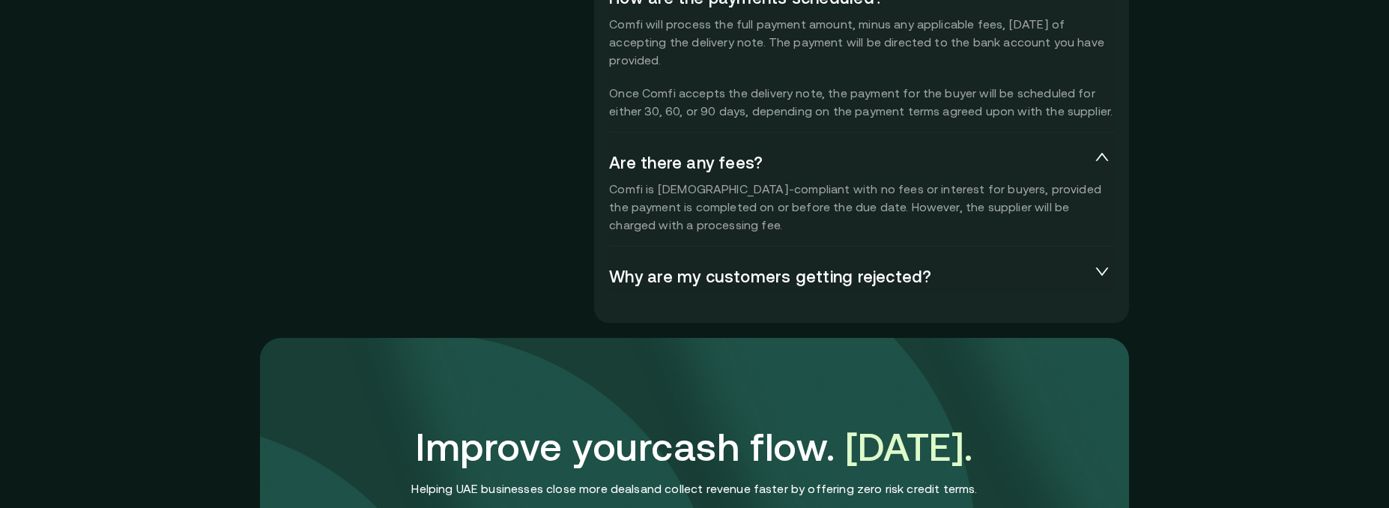
scroll to position [3746, 0]
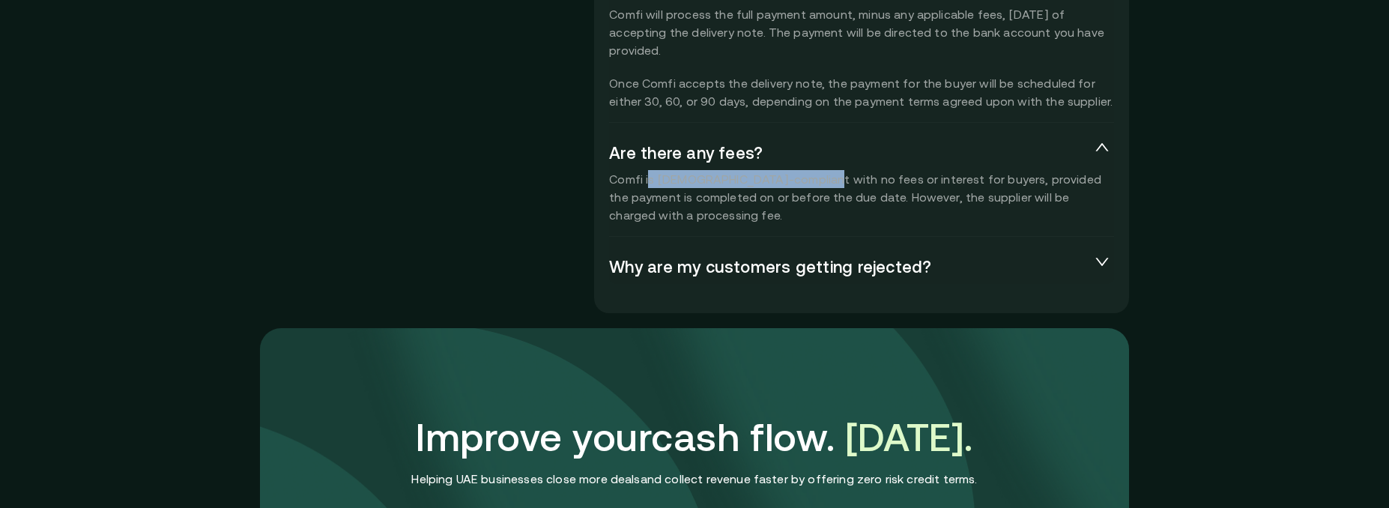
drag, startPoint x: 653, startPoint y: 179, endPoint x: 814, endPoint y: 180, distance: 161.9
click at [814, 180] on p "Comfi is Shariah-compliant with no fees or interest for buyers, provided the pa…" at bounding box center [861, 197] width 505 height 54
click at [805, 260] on span "Why are my customers getting rejected?" at bounding box center [849, 266] width 481 height 18
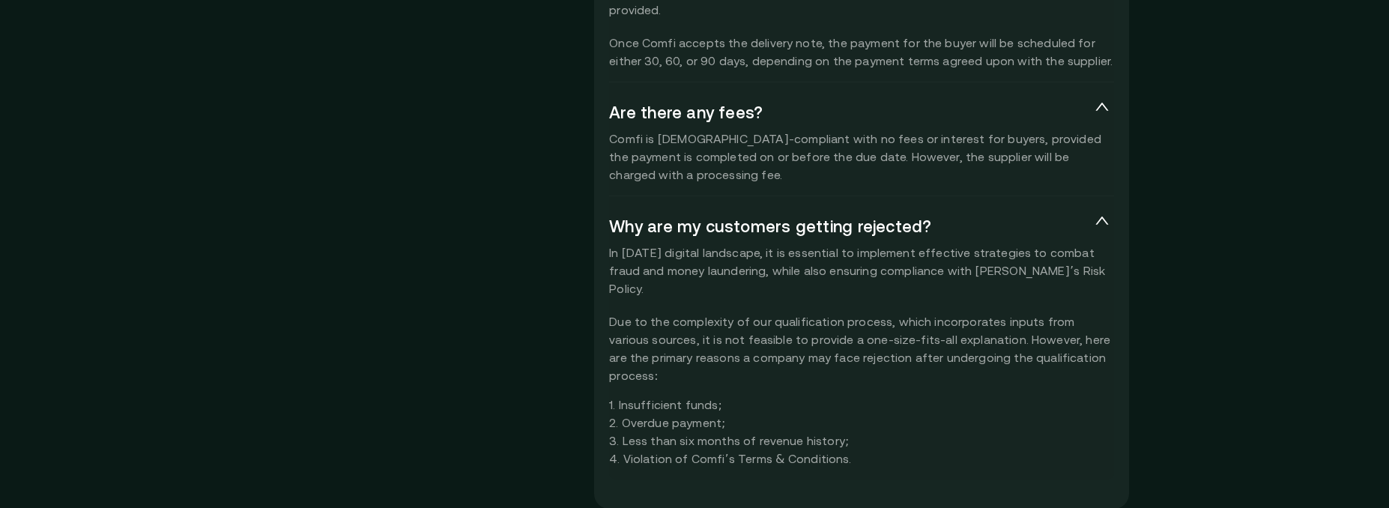
scroll to position [3821, 0]
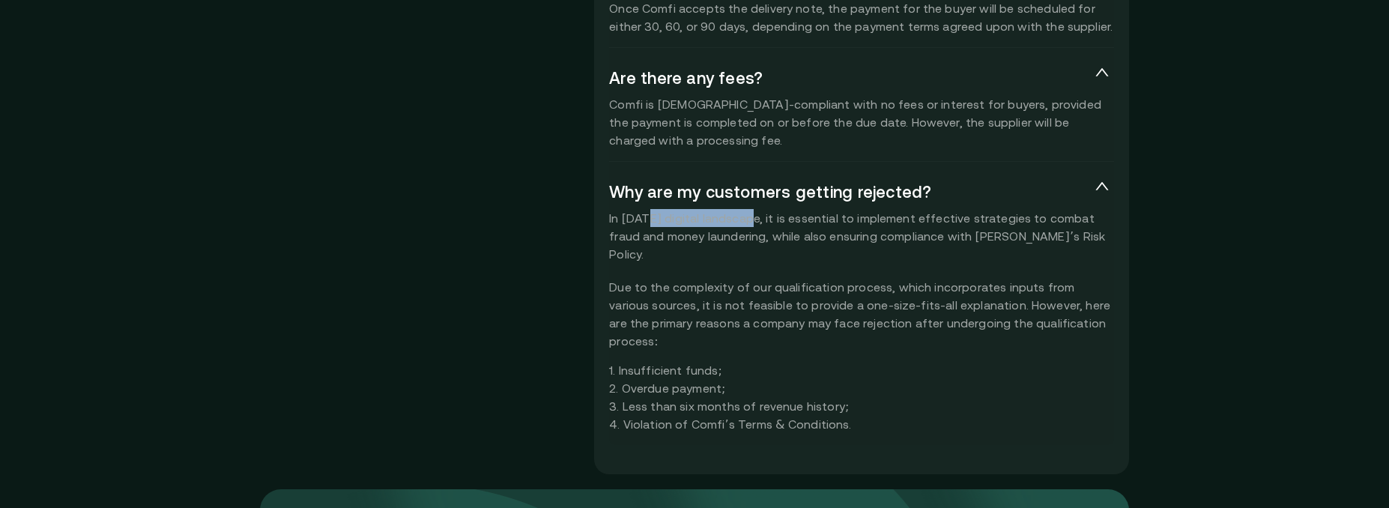
drag, startPoint x: 650, startPoint y: 220, endPoint x: 746, endPoint y: 219, distance: 95.9
click at [746, 219] on div "In today’s digital landscape, it is essential to implement effective strategies…" at bounding box center [861, 321] width 505 height 224
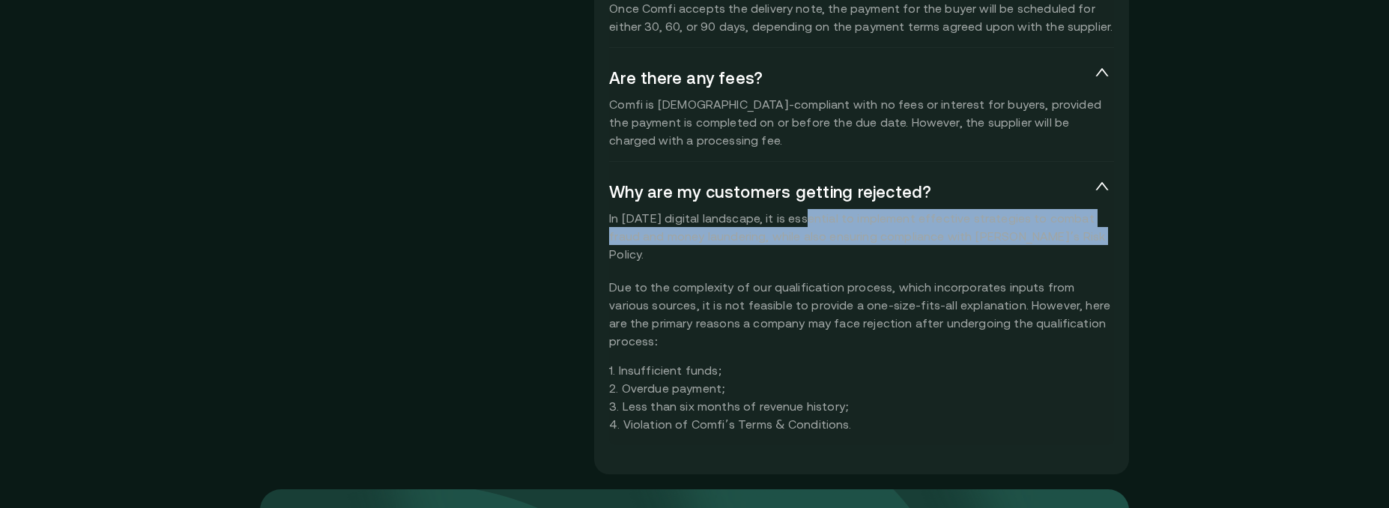
drag, startPoint x: 800, startPoint y: 225, endPoint x: 1050, endPoint y: 240, distance: 250.0
click at [1050, 240] on div "In today’s digital landscape, it is essential to implement effective strategies…" at bounding box center [861, 321] width 505 height 224
